Goal: Task Accomplishment & Management: Complete application form

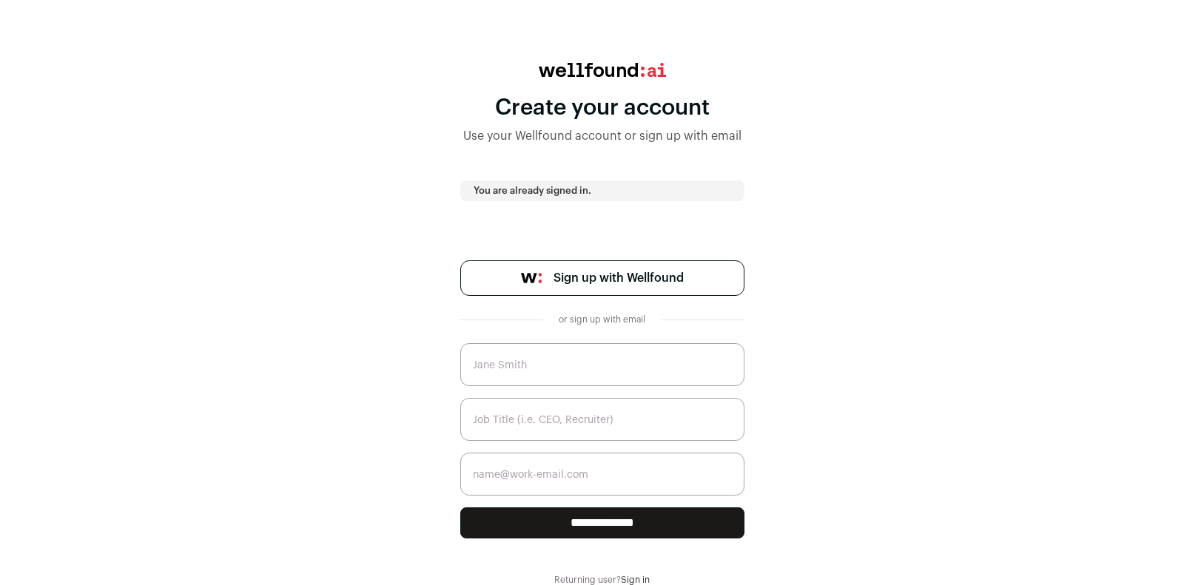
scroll to position [44, 0]
click at [547, 361] on input "text" at bounding box center [602, 364] width 284 height 43
type input "Alex Galitsky"
type input "galitska@att.net"
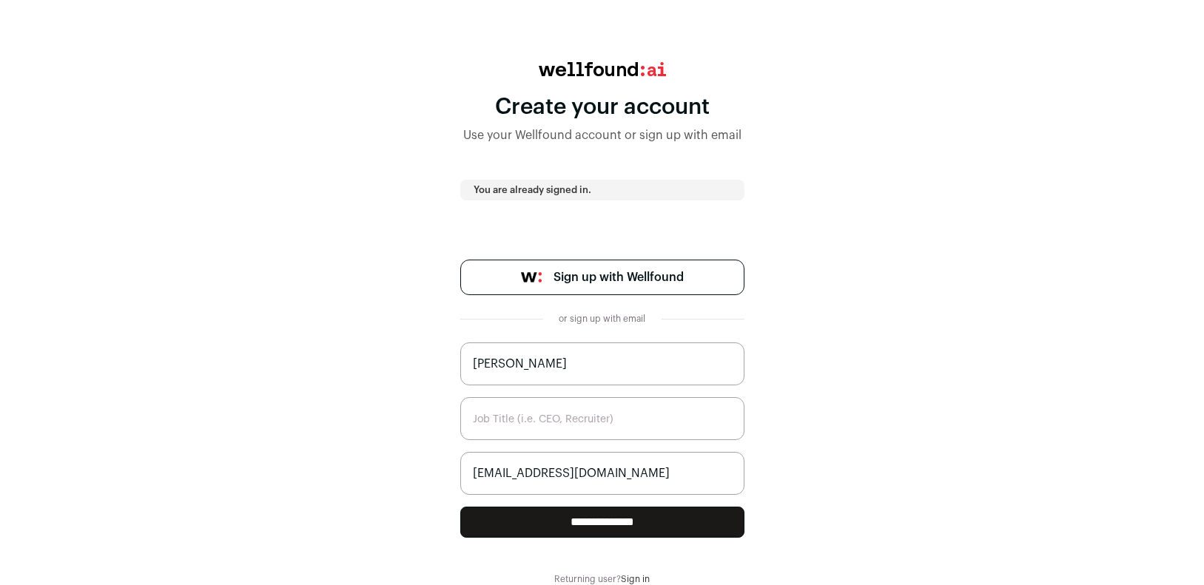
click at [599, 527] on input "**********" at bounding box center [602, 522] width 284 height 31
click at [603, 424] on input "text" at bounding box center [602, 418] width 284 height 43
type input "DevOps/MLops/SRE"
click at [597, 520] on input "**********" at bounding box center [602, 522] width 284 height 31
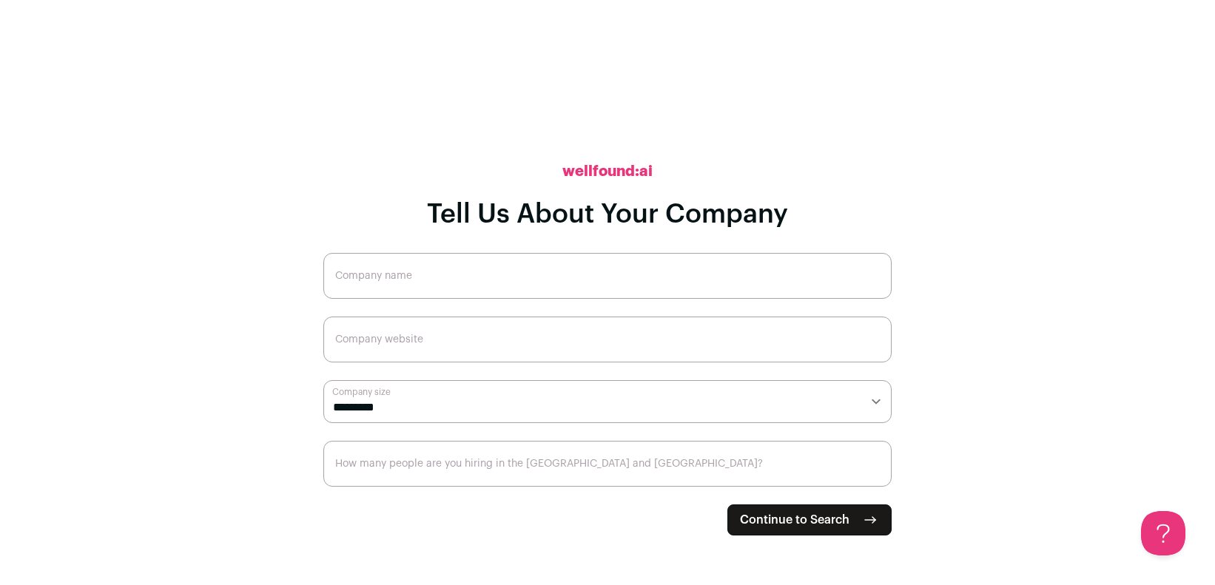
click at [417, 276] on input "Company name" at bounding box center [607, 276] width 568 height 46
type input "Five Rivers IT"
click at [485, 344] on input "Company website" at bounding box center [607, 340] width 568 height 46
click at [436, 404] on select "**********" at bounding box center [607, 401] width 568 height 43
select select "**"
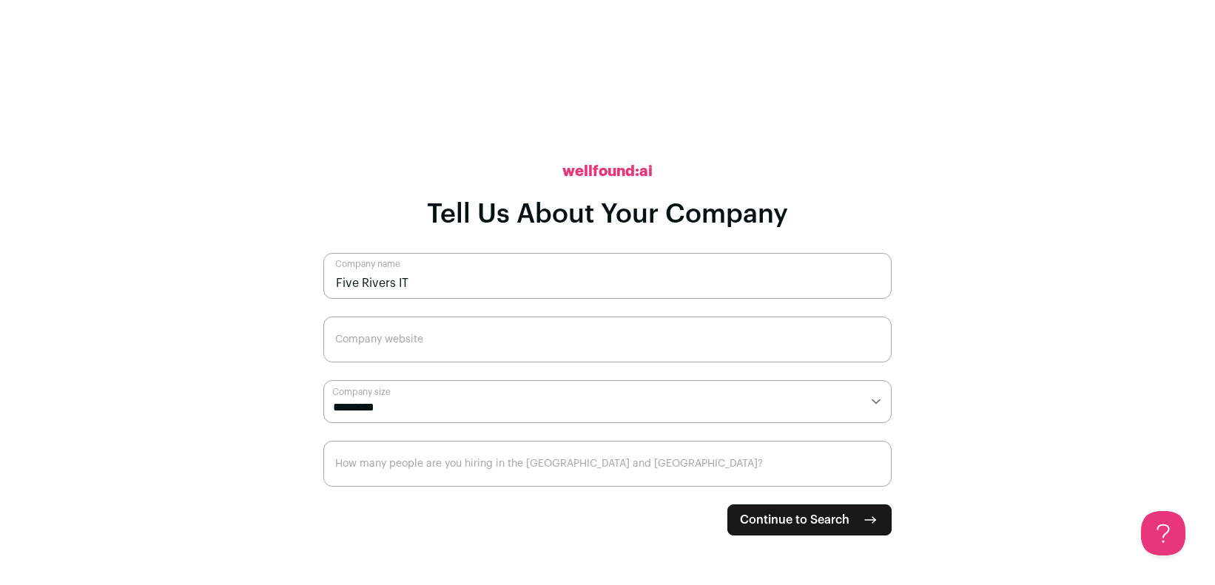
click at [323, 380] on select "**********" at bounding box center [607, 401] width 568 height 43
click at [471, 457] on input "How many people are you hiring in the [GEOGRAPHIC_DATA] and [GEOGRAPHIC_DATA]?" at bounding box center [607, 464] width 568 height 46
click at [813, 520] on span "Continue to Search" at bounding box center [795, 520] width 110 height 18
drag, startPoint x: 374, startPoint y: 339, endPoint x: 378, endPoint y: 331, distance: 9.3
click at [374, 338] on input "Company website" at bounding box center [607, 340] width 568 height 46
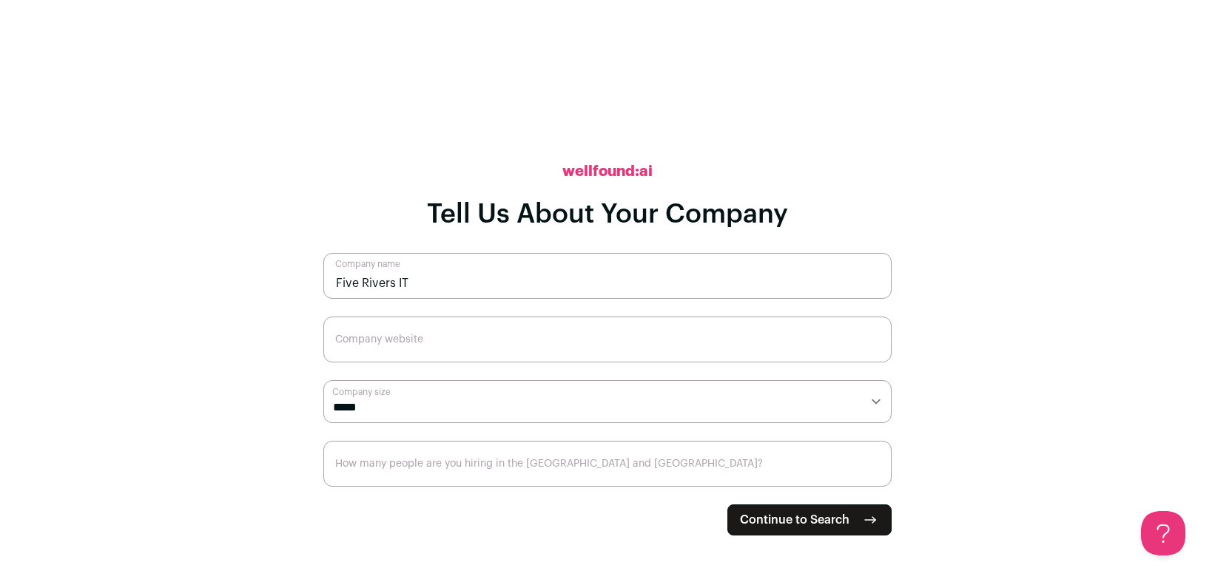
paste input "[URL][DOMAIN_NAME]"
type input "[URL][DOMAIN_NAME]"
click at [466, 467] on input "How many people are you hiring in the [GEOGRAPHIC_DATA] and [GEOGRAPHIC_DATA]?" at bounding box center [607, 464] width 568 height 46
type input "5"
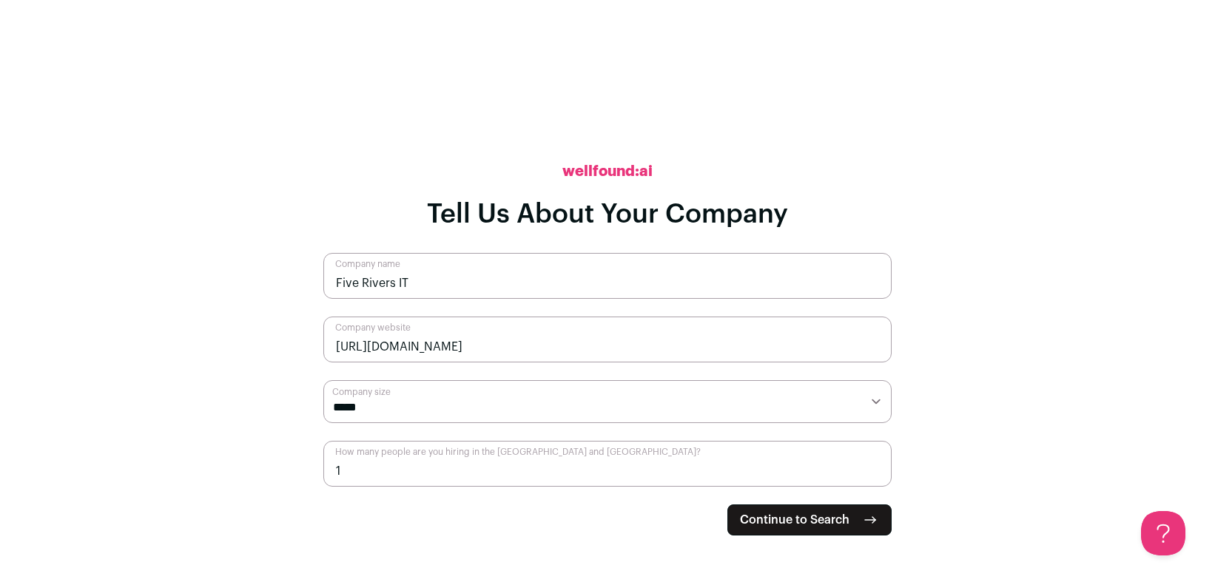
type input "1"
click at [808, 528] on span "Continue to Search" at bounding box center [795, 520] width 110 height 18
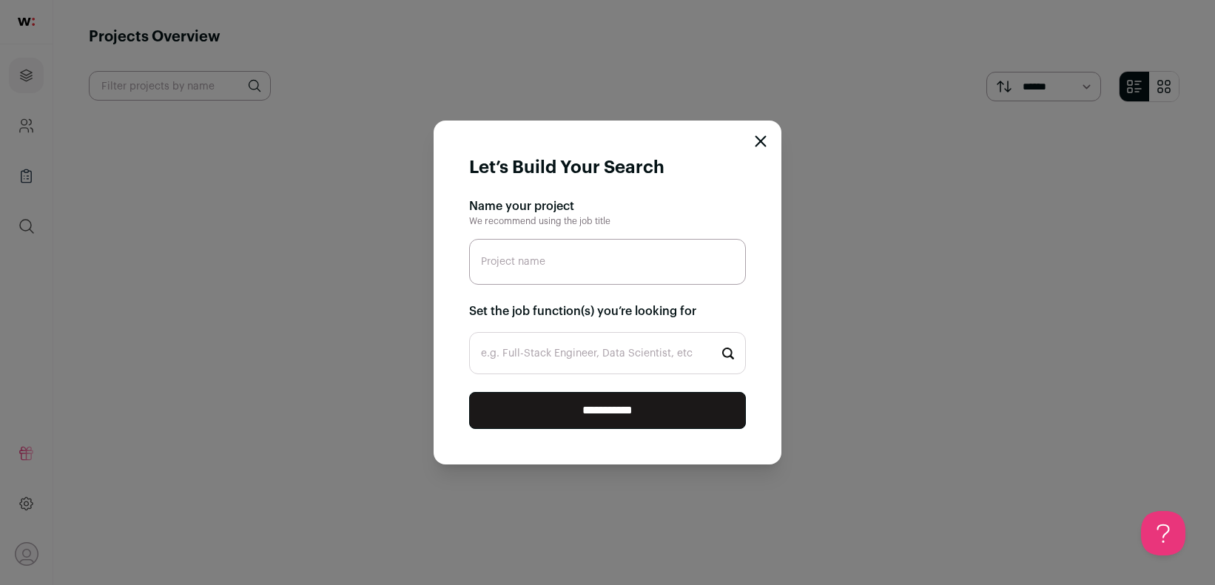
click at [571, 262] on input "Project name" at bounding box center [607, 262] width 277 height 46
type input "MLops"
click at [546, 349] on input "e.g. Full-Stack Engineer, Data Scientist, etc" at bounding box center [607, 353] width 277 height 42
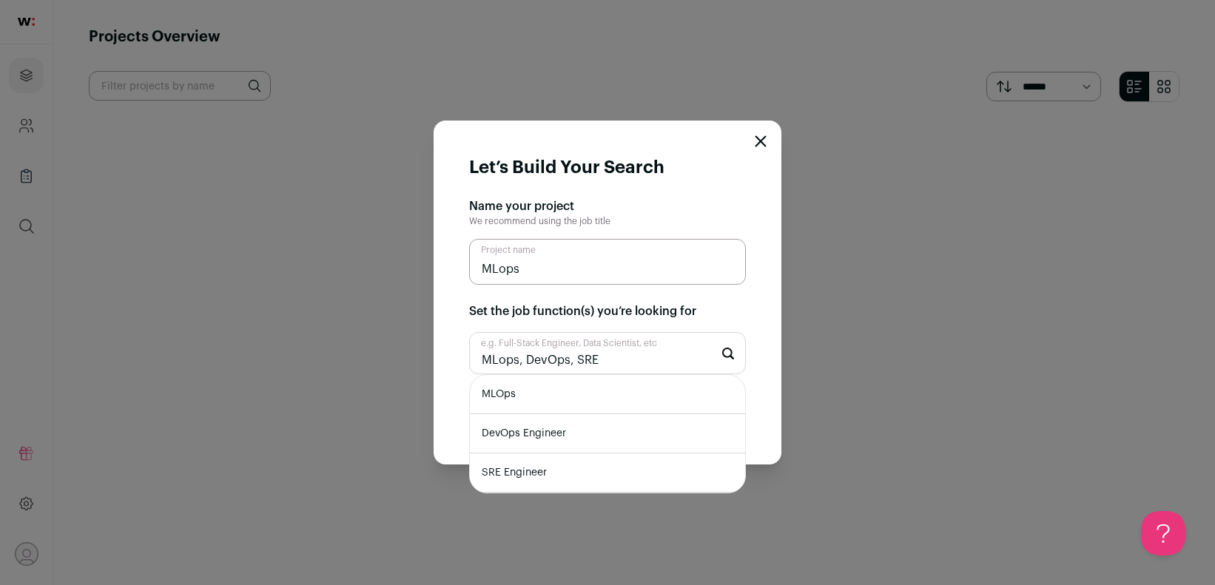
type input "MLops, DevOps, SRE"
click at [532, 475] on li "SRE Engineer" at bounding box center [607, 473] width 275 height 39
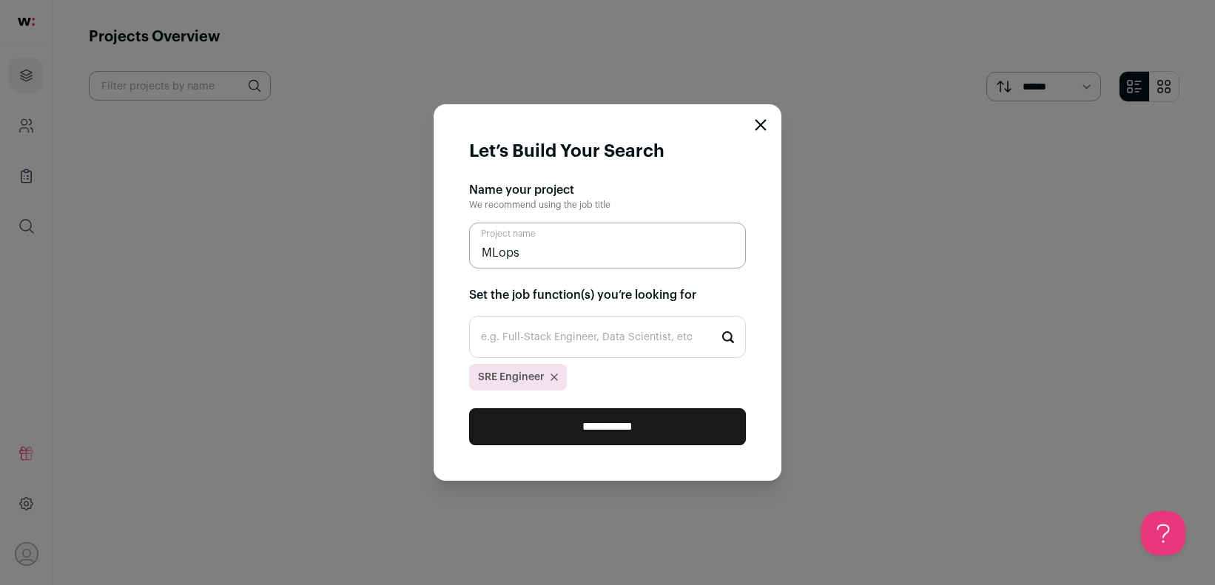
click at [572, 336] on input "e.g. Full-Stack Engineer, Data Scientist, etc" at bounding box center [607, 337] width 277 height 42
click at [549, 247] on input "MLops" at bounding box center [607, 246] width 277 height 46
click at [518, 343] on input "e.g. Full-Stack Engineer, Data Scientist, etc" at bounding box center [607, 337] width 277 height 42
type input "MLops"
click at [496, 377] on li "MLOps" at bounding box center [607, 378] width 275 height 39
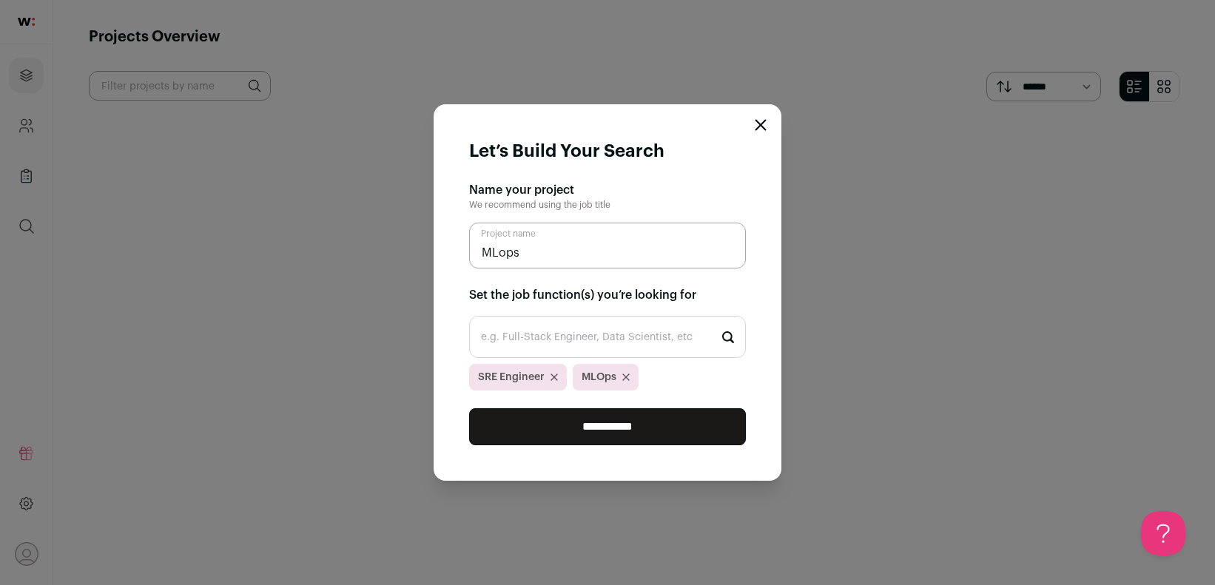
click at [560, 341] on input "e.g. Full-Stack Engineer, Data Scientist, etc" at bounding box center [607, 337] width 277 height 42
type input "DevOps"
click at [542, 377] on li "DevOps Engineer" at bounding box center [607, 378] width 275 height 39
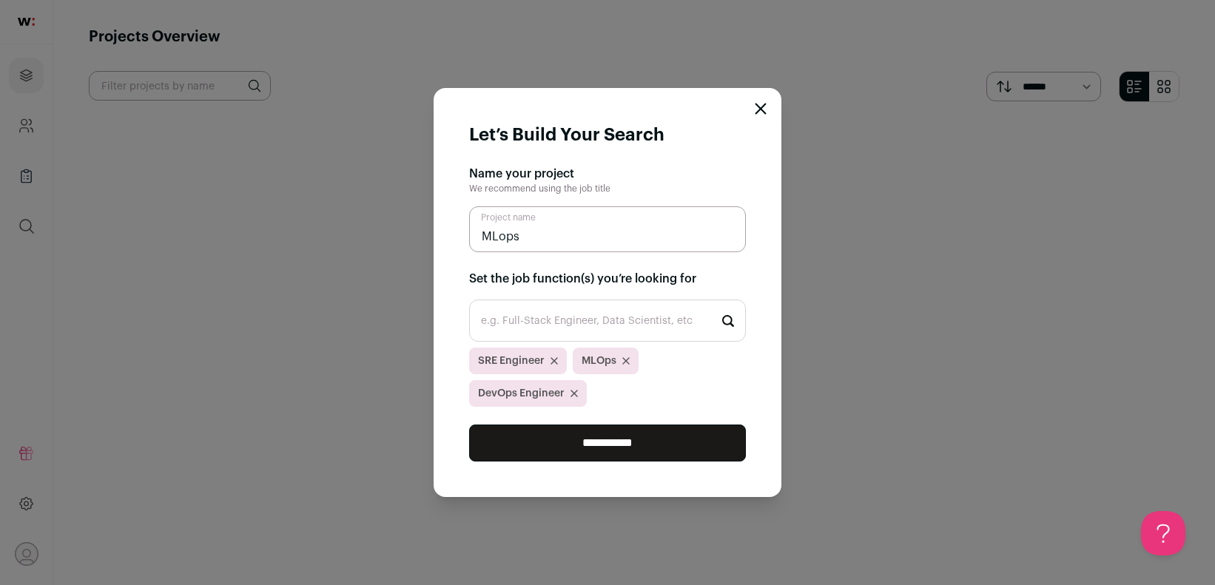
click at [597, 445] on input "**********" at bounding box center [607, 443] width 277 height 37
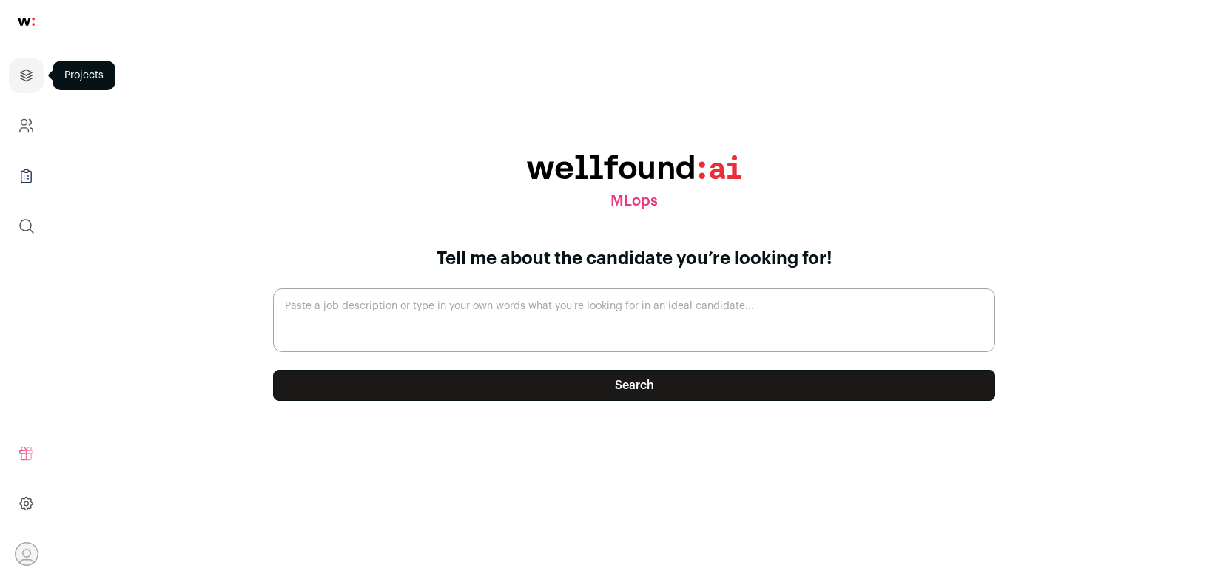
click at [31, 68] on icon "Projects" at bounding box center [26, 76] width 17 height 18
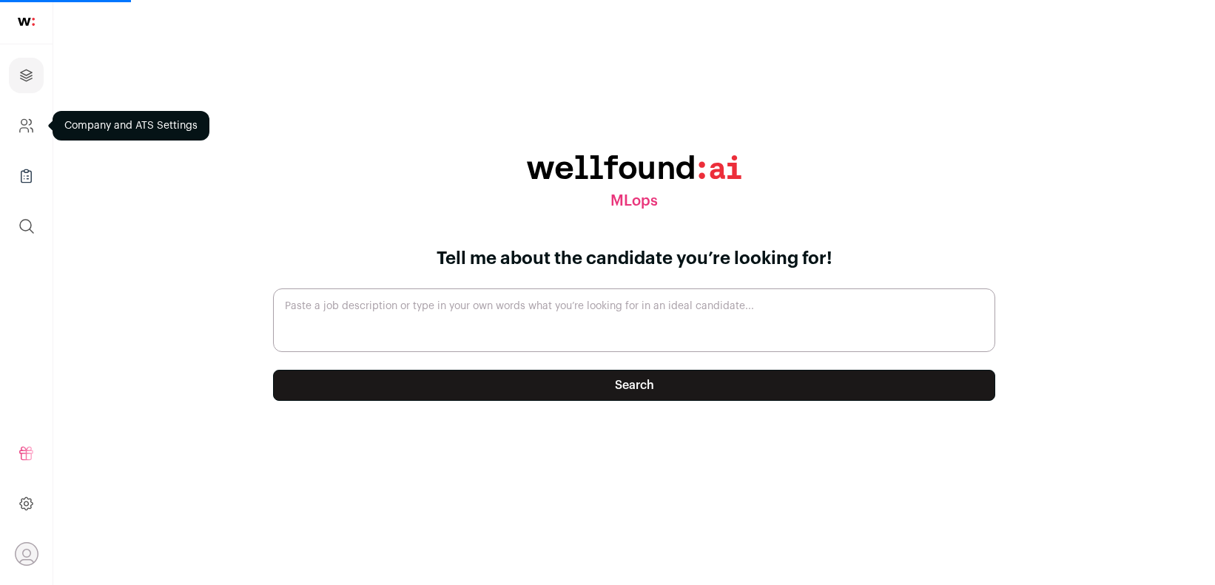
click at [36, 115] on link "Company and ATS Settings" at bounding box center [26, 126] width 35 height 36
